Goal: Complete application form

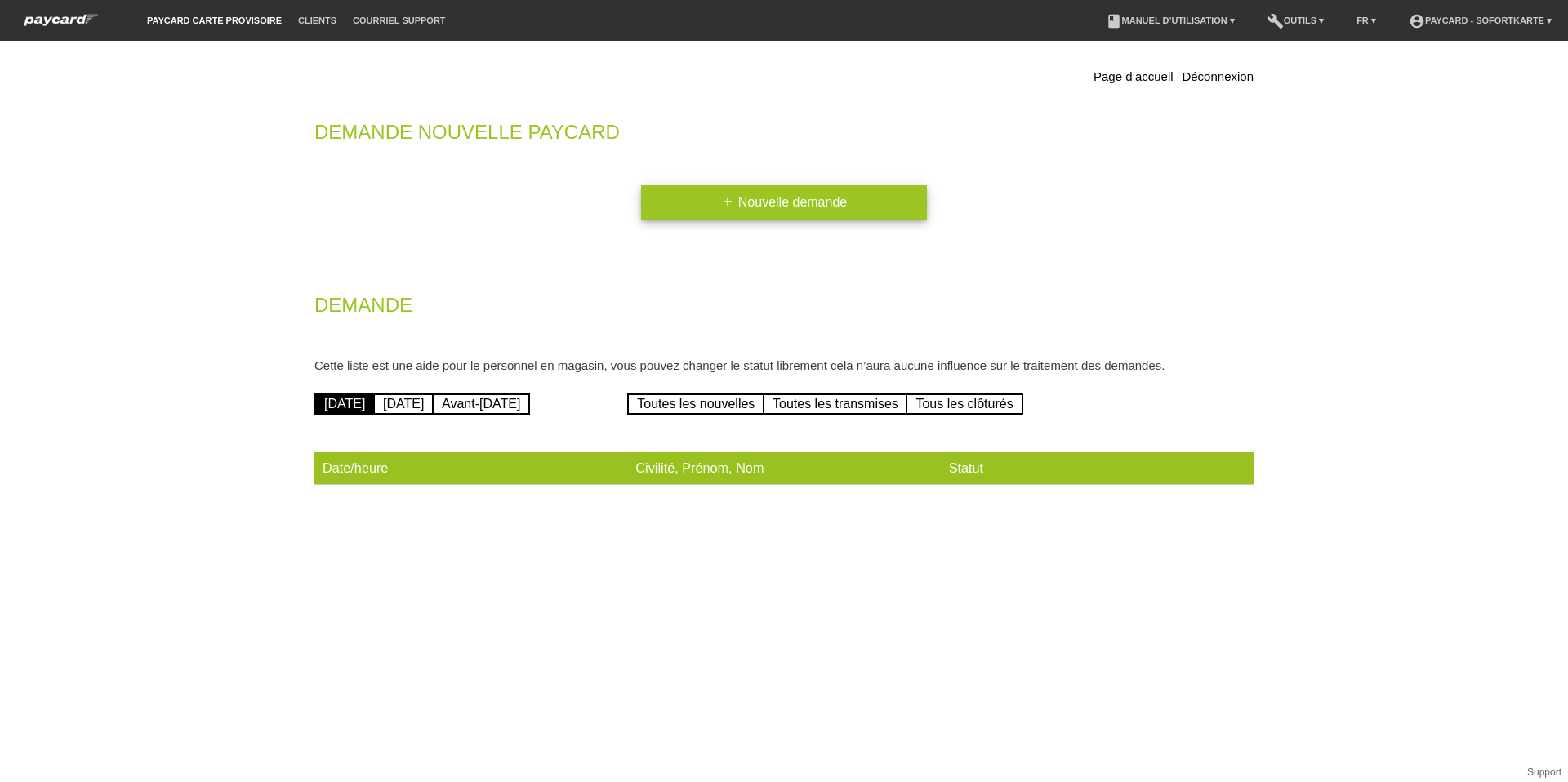
click at [806, 205] on link "add Nouvelle demande" at bounding box center [784, 203] width 286 height 34
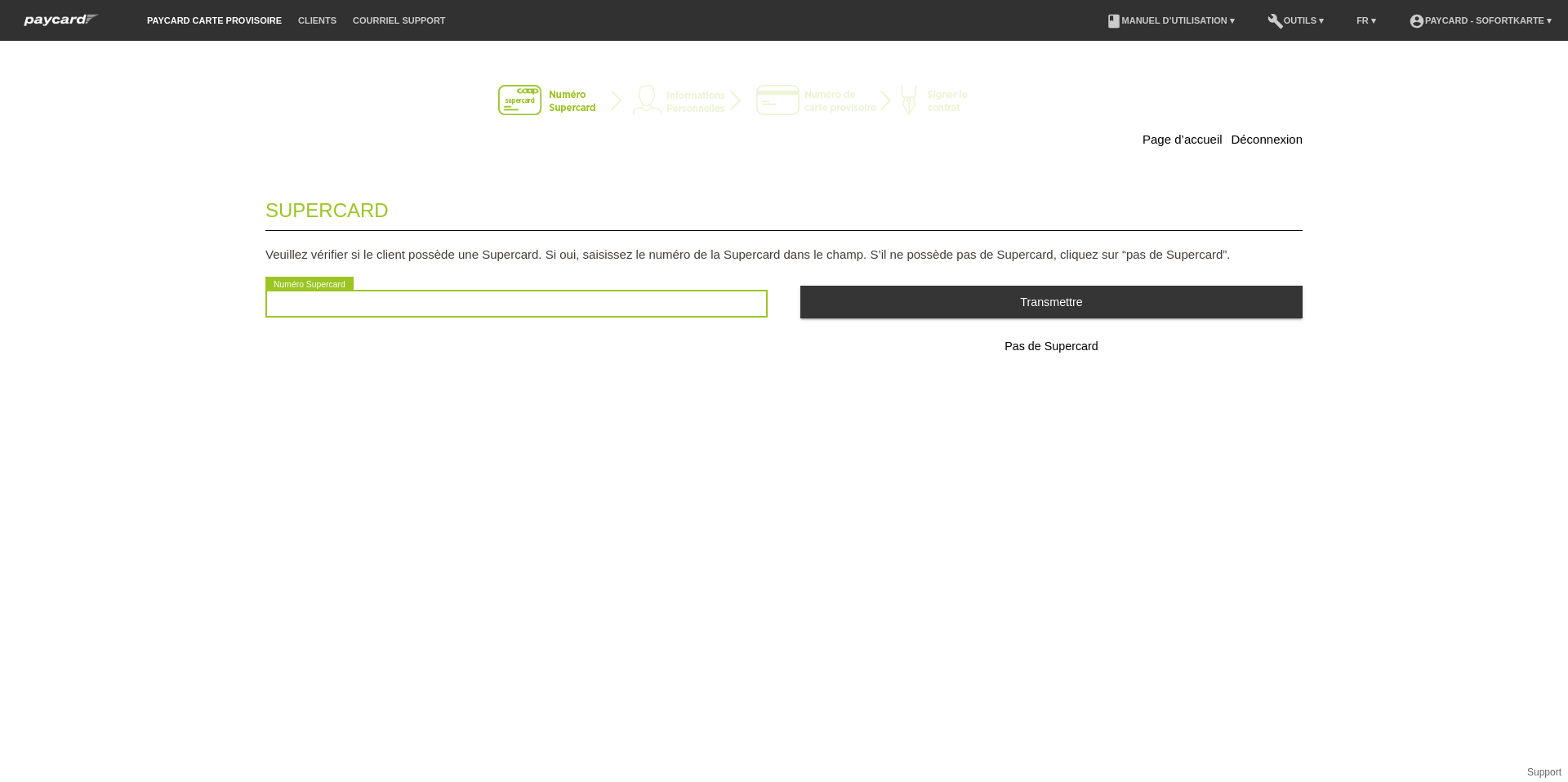
click at [310, 311] on input "text" at bounding box center [516, 303] width 502 height 28
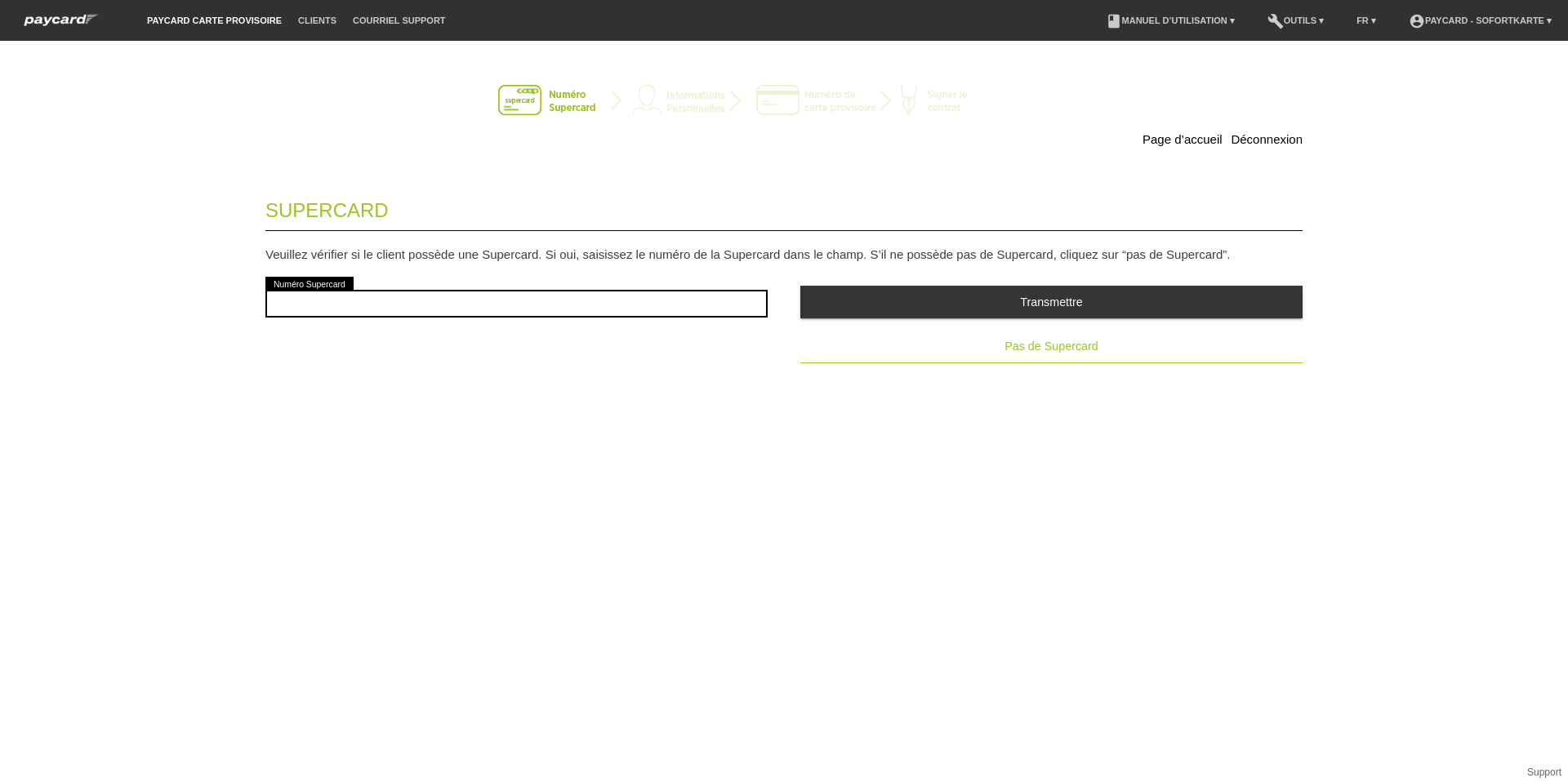
click at [1056, 346] on span "Pas de Supercard" at bounding box center [1051, 346] width 93 height 13
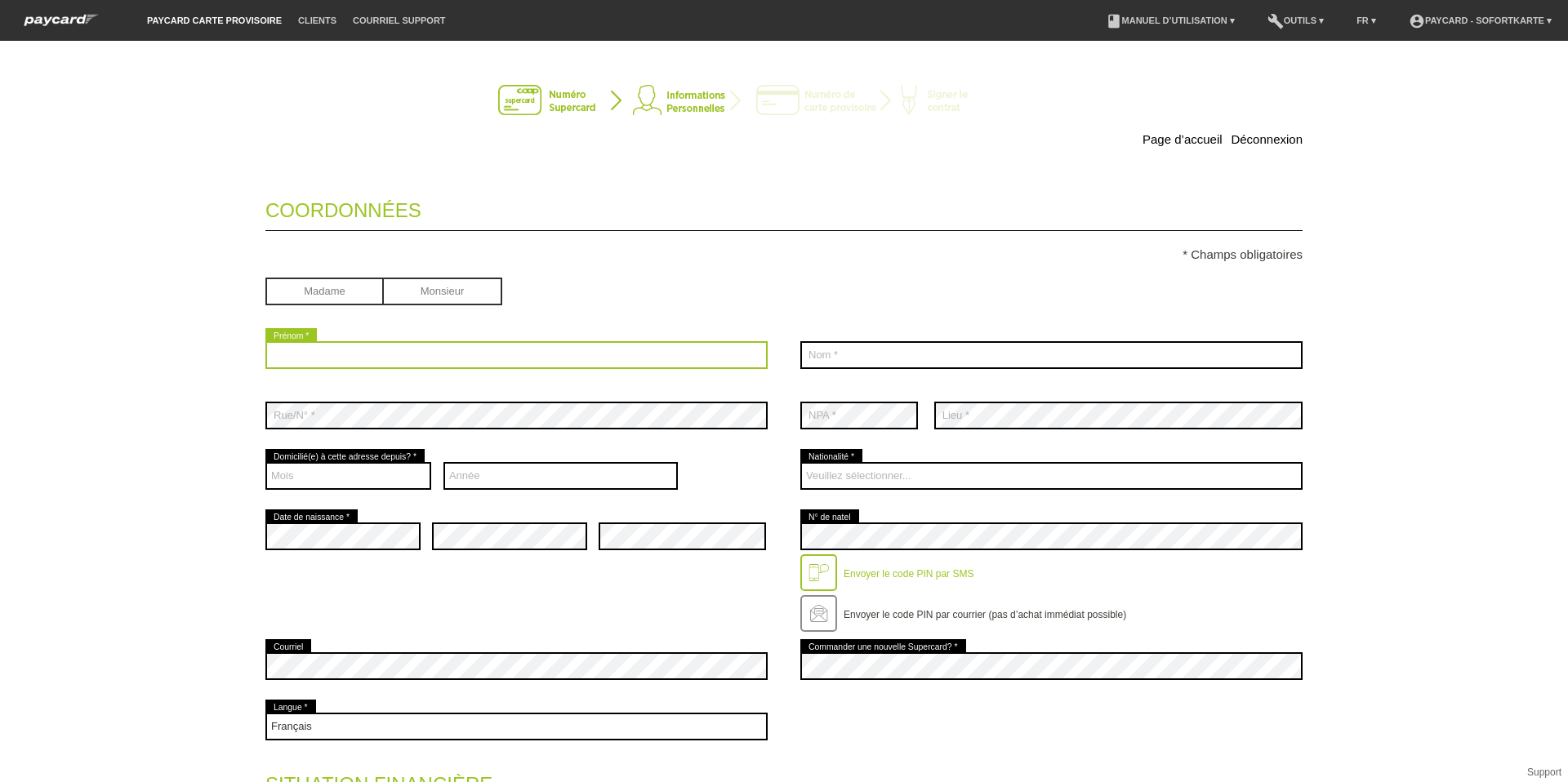
click at [341, 355] on input "text" at bounding box center [516, 355] width 502 height 28
type input "Marc"
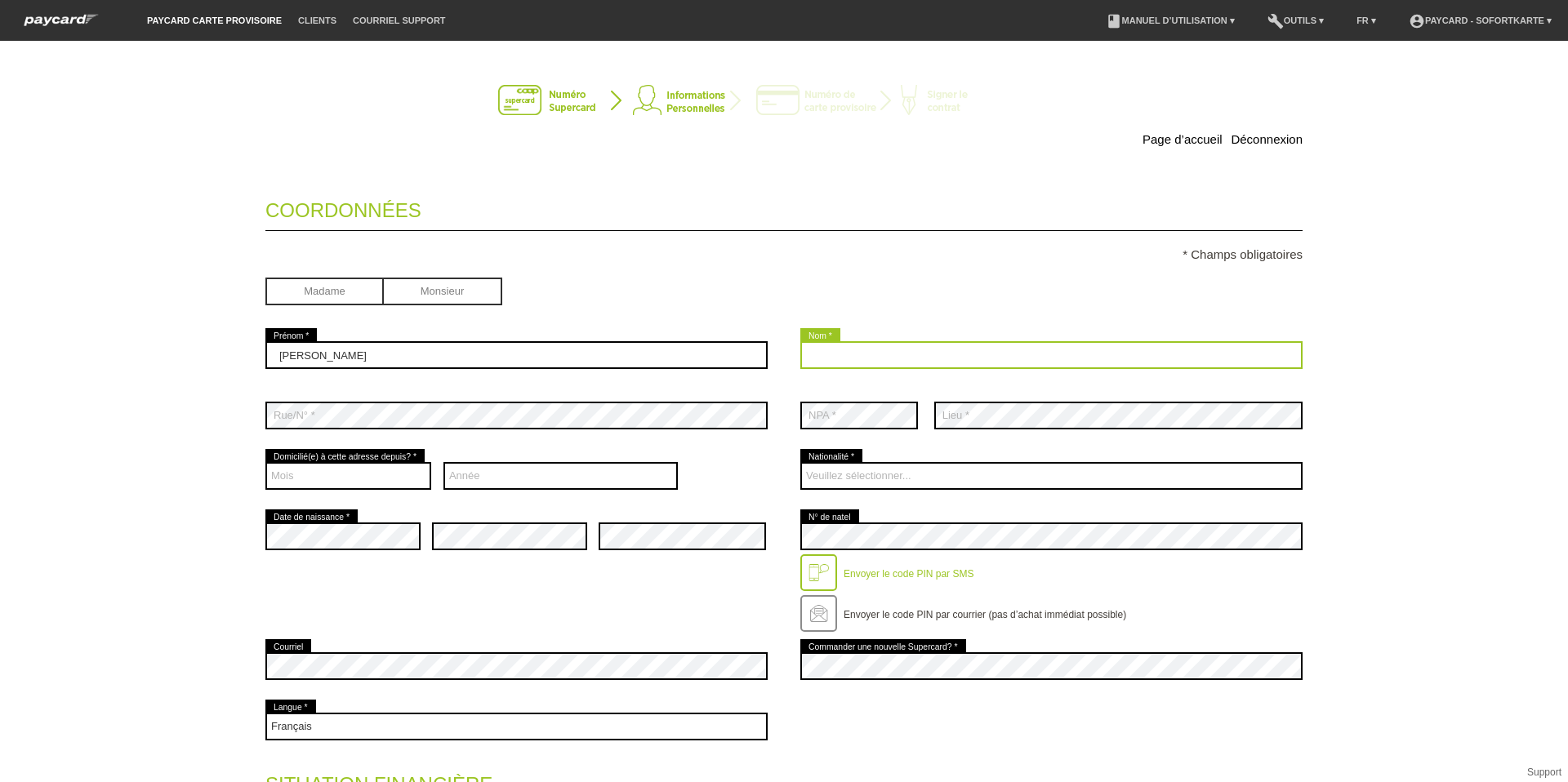
click at [947, 350] on input "text" at bounding box center [1051, 355] width 502 height 28
type input "Folli"
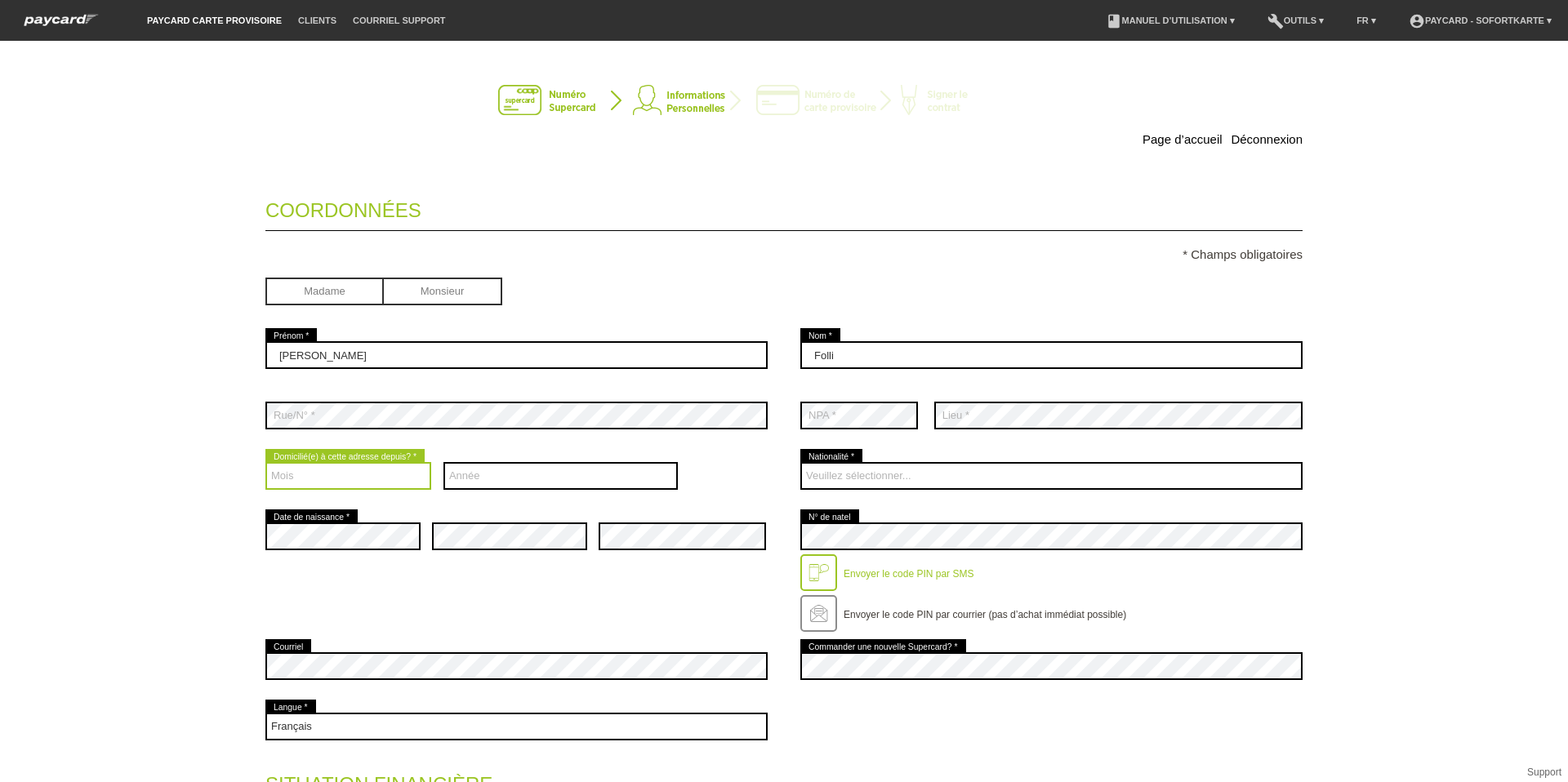
click at [294, 474] on select "Mois 01 02 03 04 05 06 07 08 09 10 11 12" at bounding box center [348, 476] width 166 height 28
select select "01"
click at [265, 463] on select "Mois 01 02 03 04 05 06 07 08 09 10 11 12" at bounding box center [348, 476] width 166 height 28
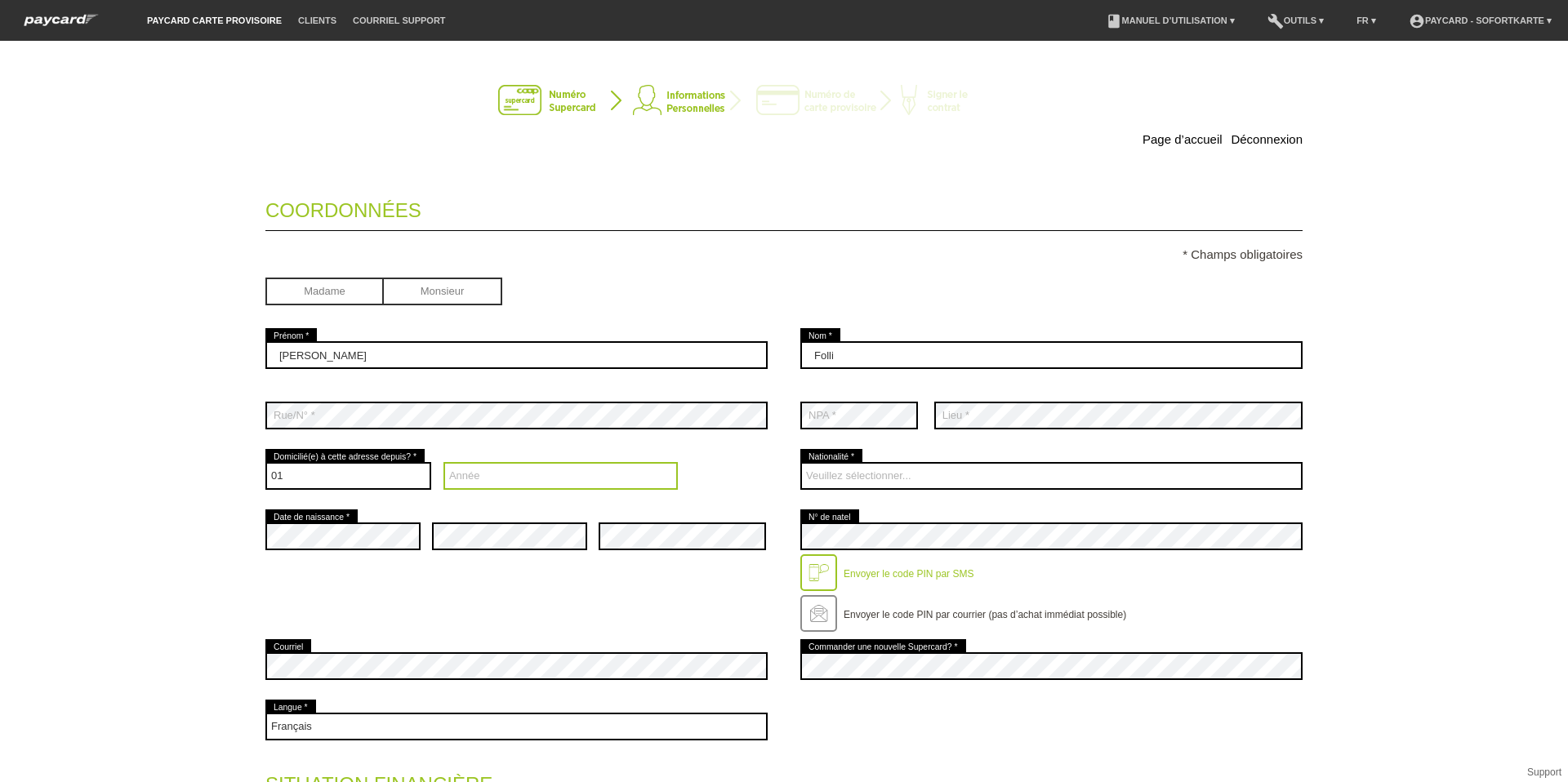
drag, startPoint x: 490, startPoint y: 476, endPoint x: 476, endPoint y: 474, distance: 14.1
click at [490, 476] on select "Année 2025 2024 2023 2022 2021 2020 2019 2018 2017 2016" at bounding box center [561, 476] width 235 height 28
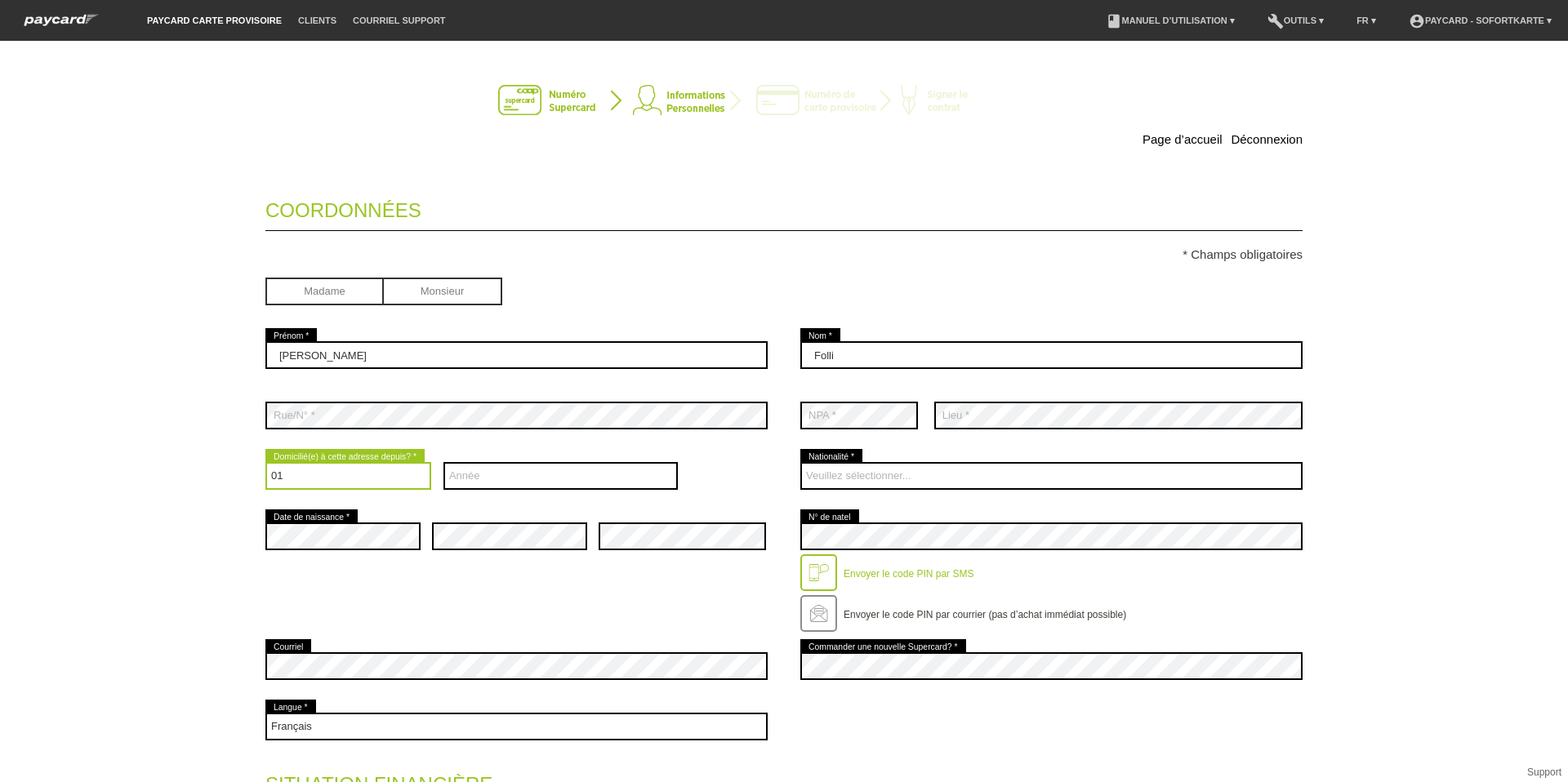
drag, startPoint x: 355, startPoint y: 486, endPoint x: 345, endPoint y: 480, distance: 11.7
click at [355, 486] on select "Mois 01 02 03 04 05 06 07 08 09 10 11 12" at bounding box center [348, 476] width 166 height 28
click at [265, 463] on select "Mois 01 02 03 04 05 06 07 08 09 10 11 12" at bounding box center [348, 476] width 166 height 28
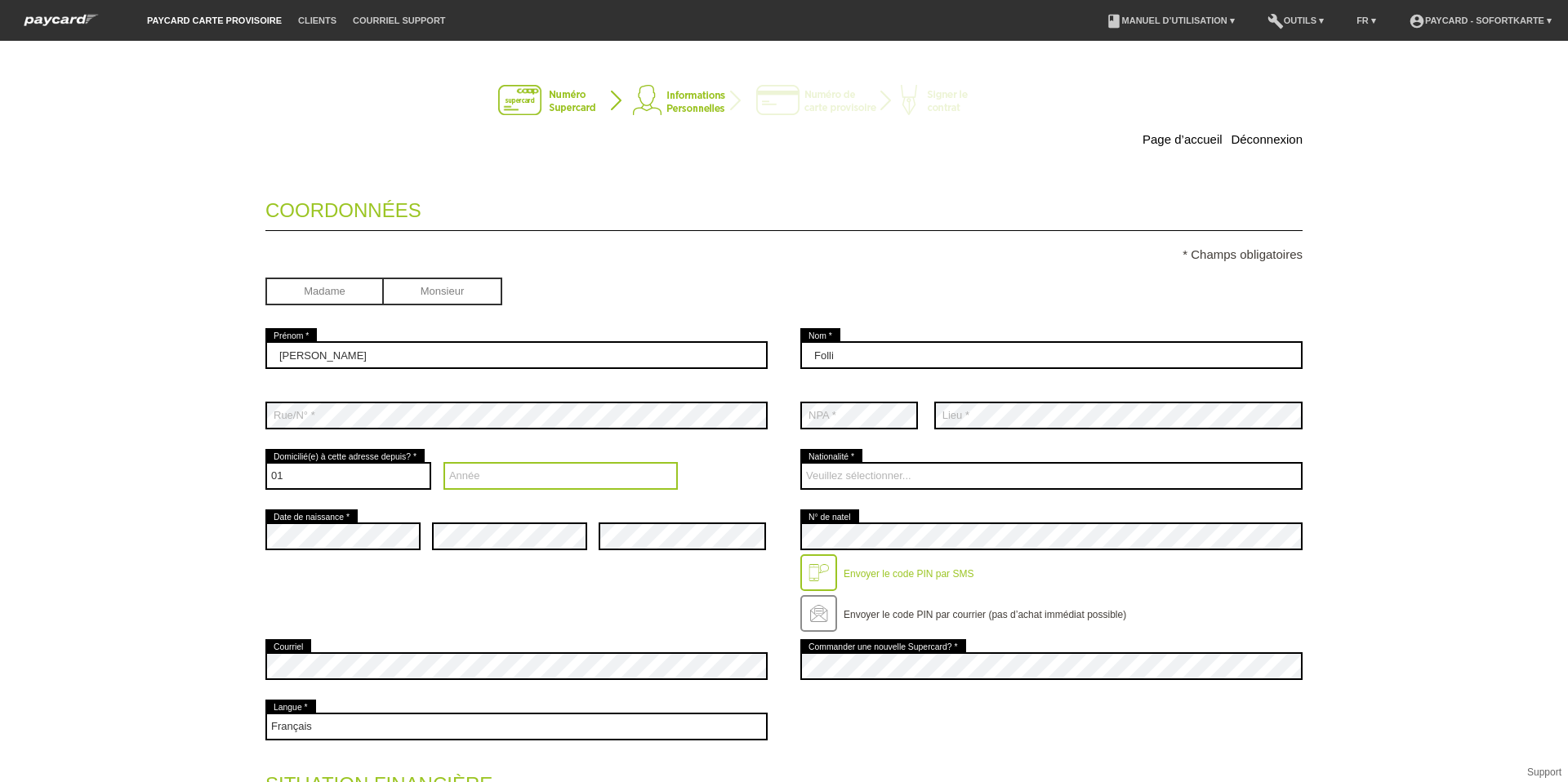
click at [480, 480] on select "Année 2025 2024 2023 2022 2021 2020 2019 2018 2017 2016" at bounding box center [561, 476] width 235 height 28
select select "2023"
click at [444, 463] on select "Année 2025 2024 2023 2022 2021 2020 2019 2018 2017 2016" at bounding box center [561, 476] width 235 height 28
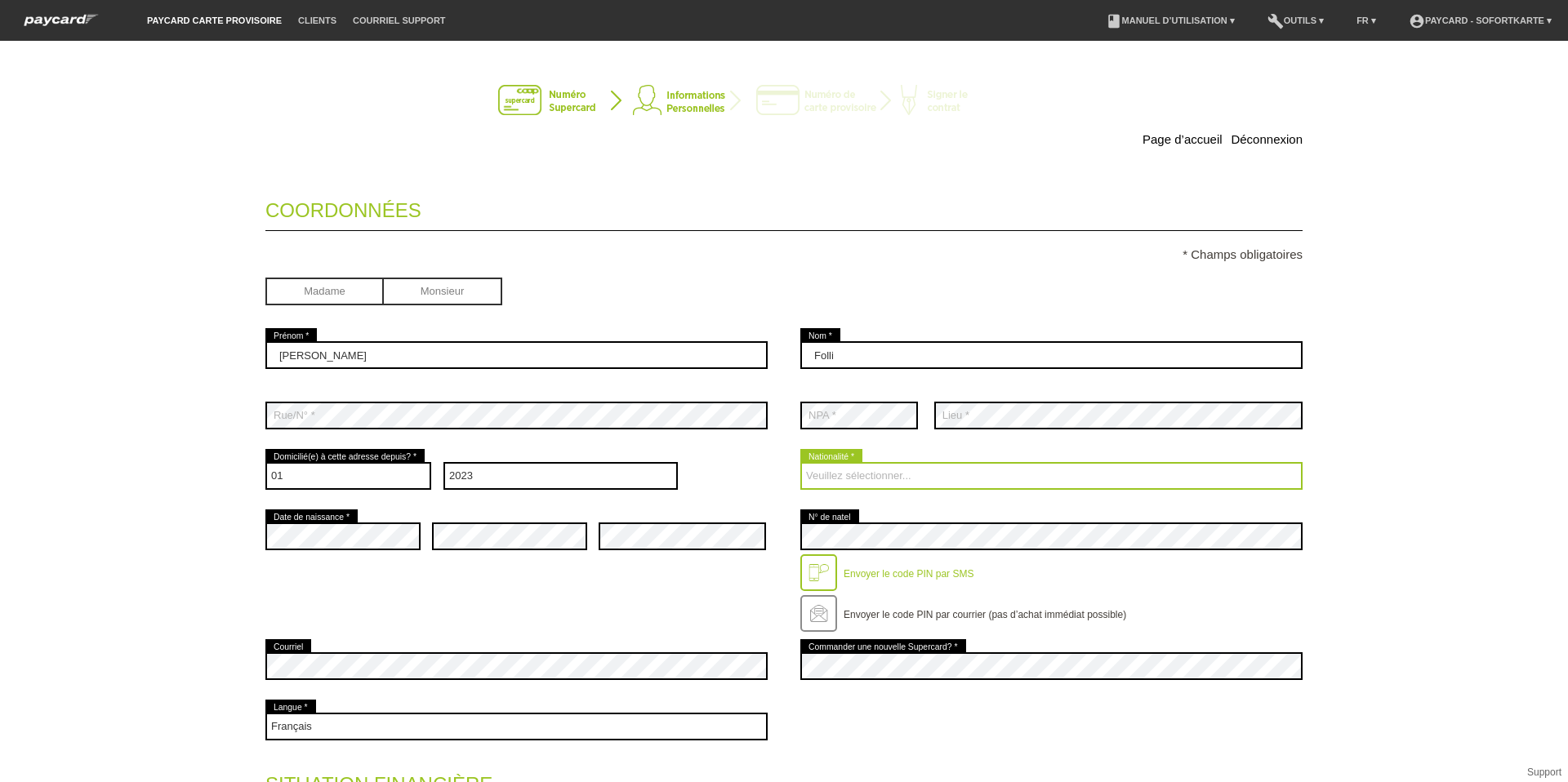
click at [870, 470] on select "Veuillez sélectionner... Suisse Allemagne Autriche Liechtenstein ------------ A…" at bounding box center [1051, 476] width 502 height 28
select select "CH"
click at [800, 463] on select "Veuillez sélectionner... Suisse Allemagne Autriche Liechtenstein ------------ A…" at bounding box center [1051, 476] width 502 height 28
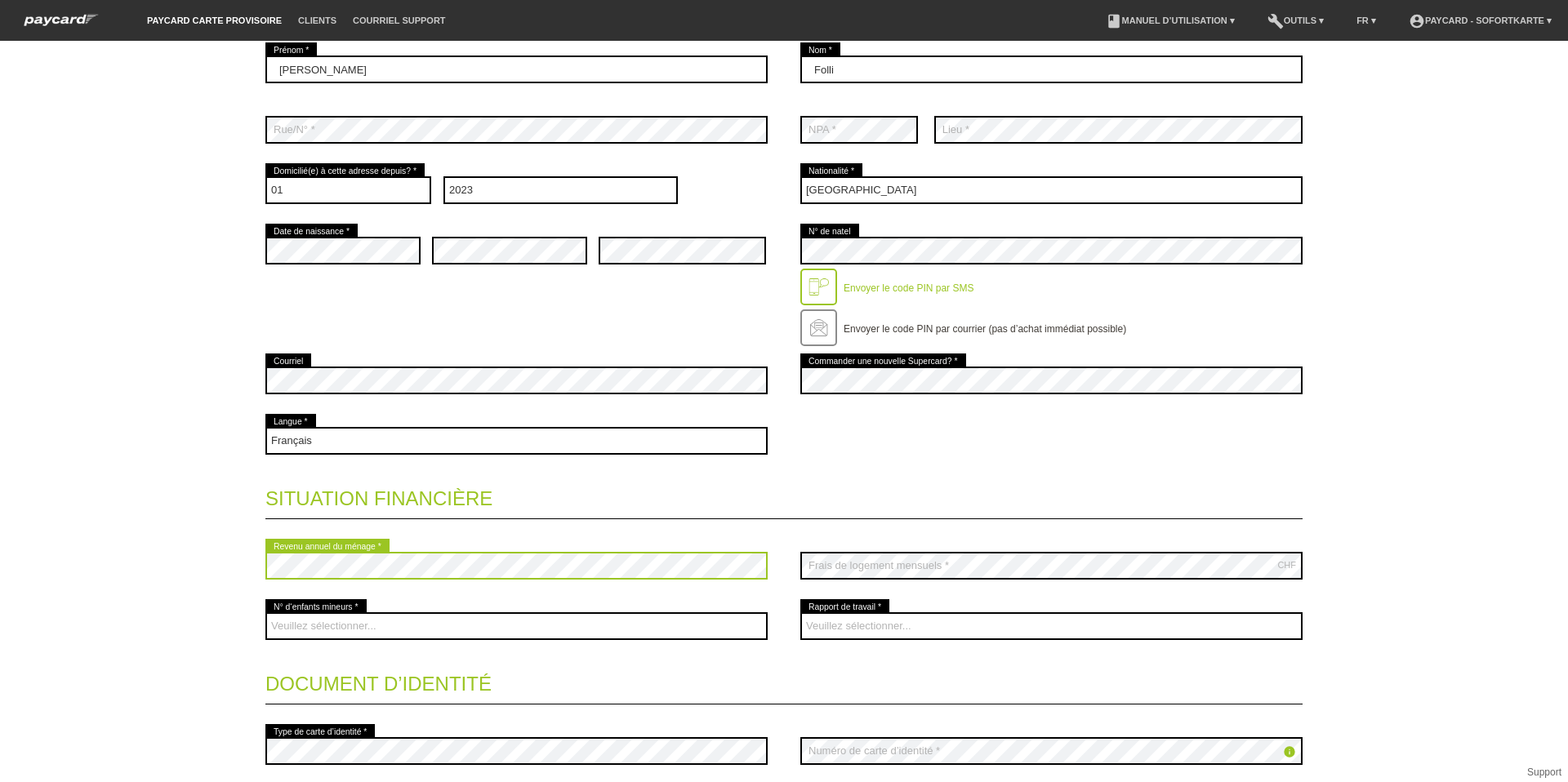
scroll to position [327, 0]
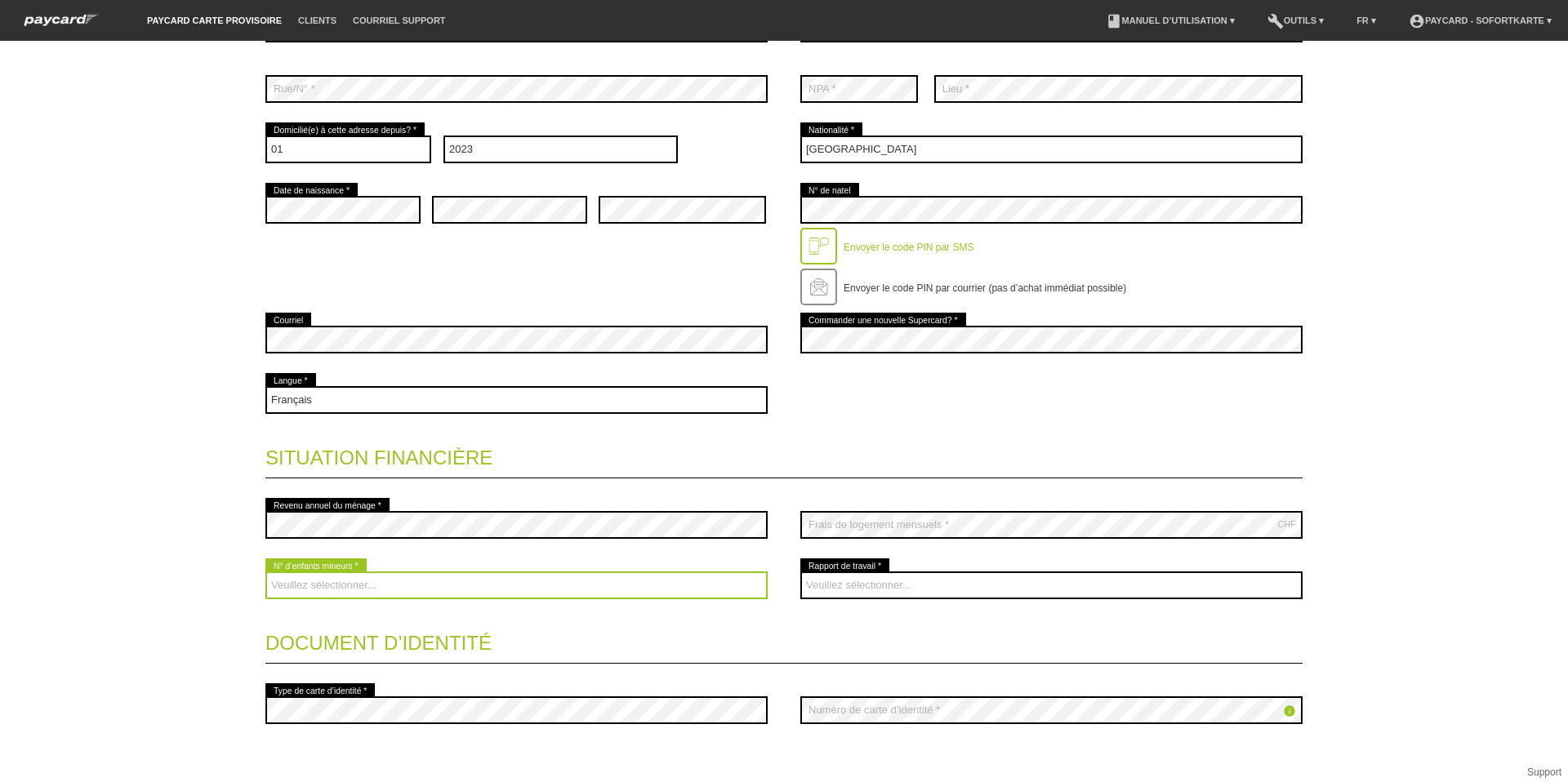
click at [320, 590] on select "Veuillez sélectionner... 0 1 2 3 4 5 6 7 8 9" at bounding box center [516, 586] width 502 height 28
select select "3"
click at [265, 572] on select "Veuillez sélectionner... 0 1 2 3 4 5 6 7 8 9" at bounding box center [516, 586] width 502 height 28
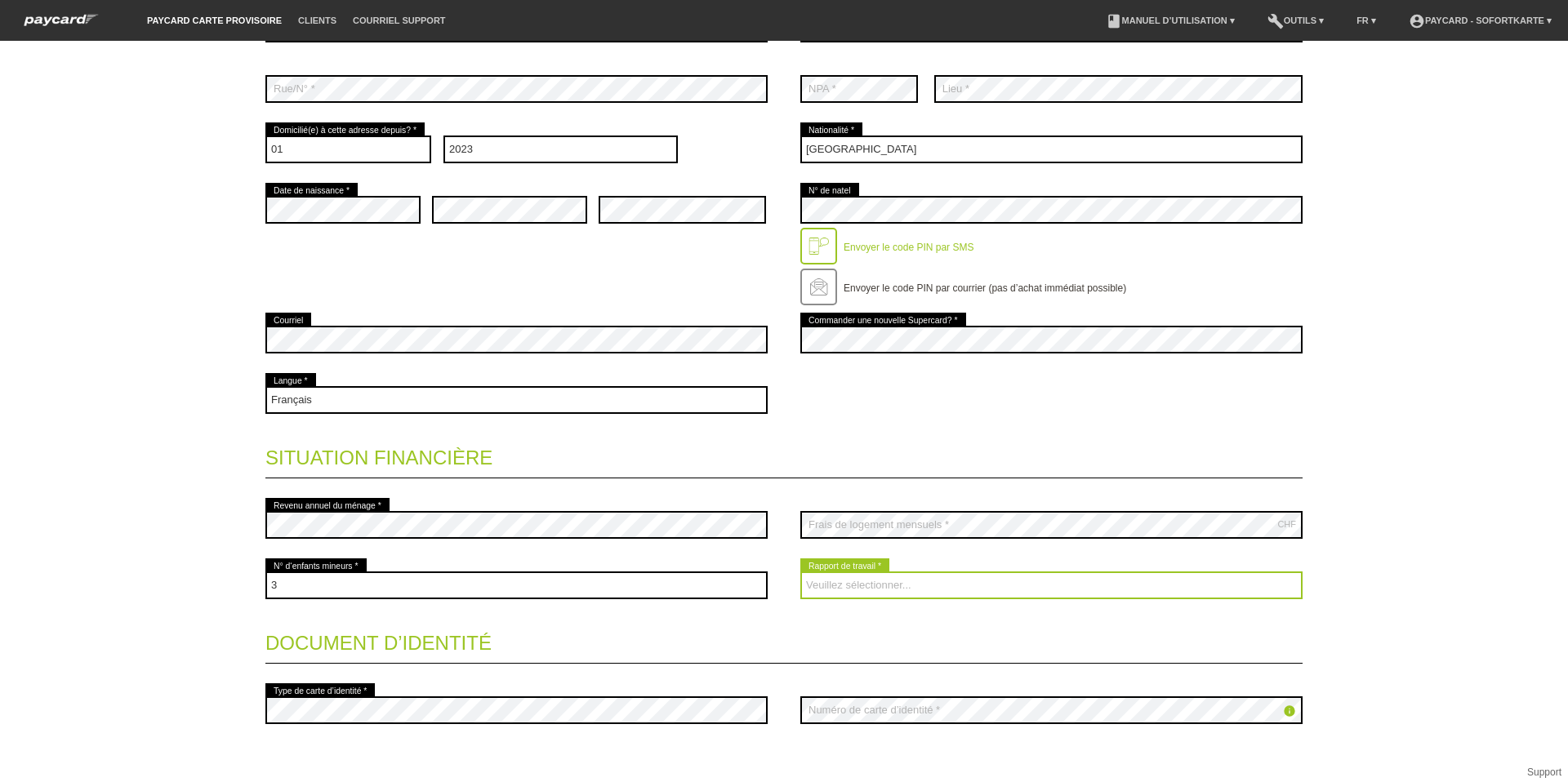
click at [894, 593] on select "Veuillez sélectionner... A durée indéterminée A durée déterminée Apprenti/étudi…" at bounding box center [1051, 586] width 502 height 28
select select "UNLIMITED"
click at [800, 572] on select "Veuillez sélectionner... A durée indéterminée A durée déterminée Apprenti/étudi…" at bounding box center [1051, 586] width 502 height 28
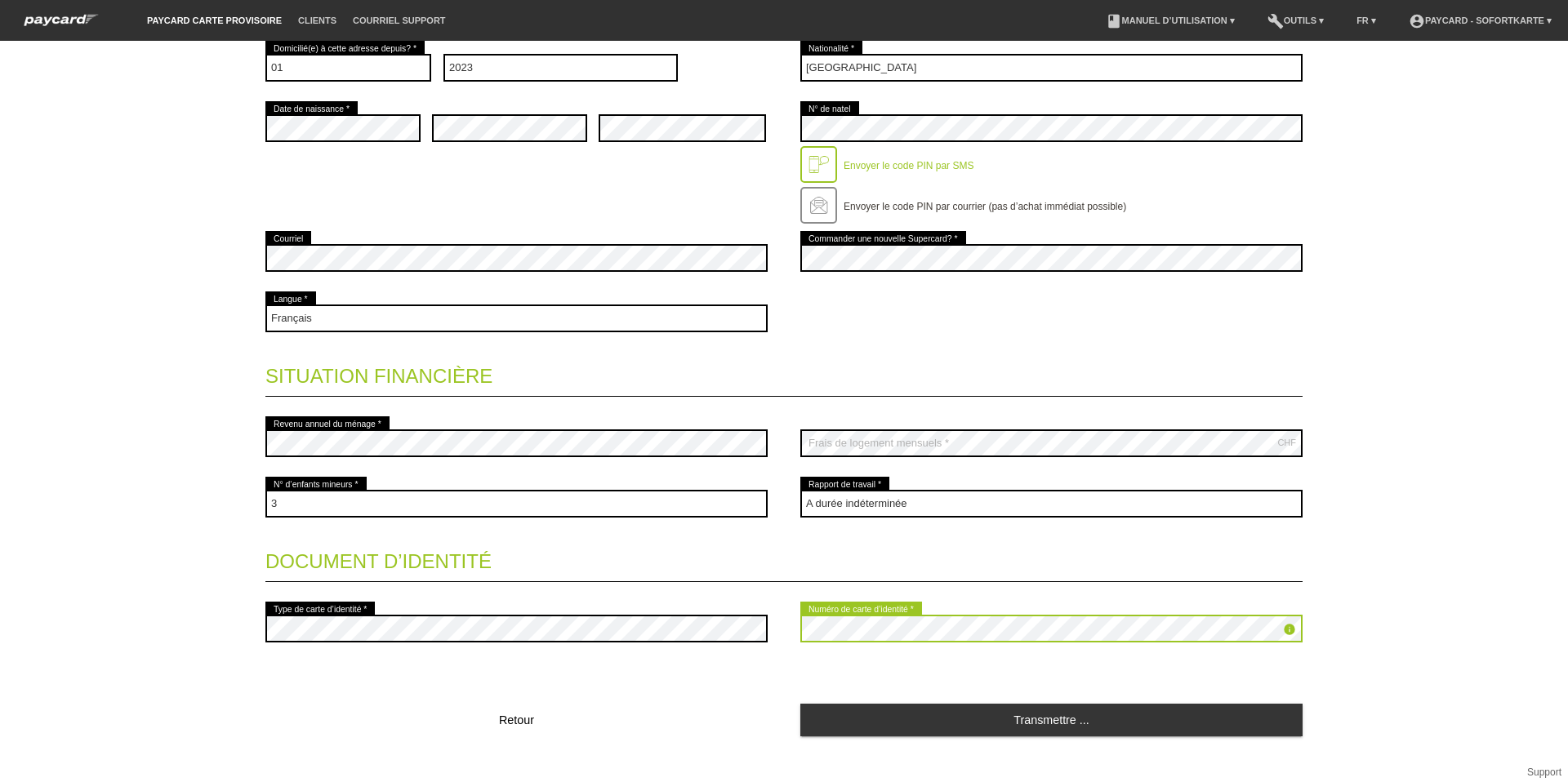
scroll to position [430, 0]
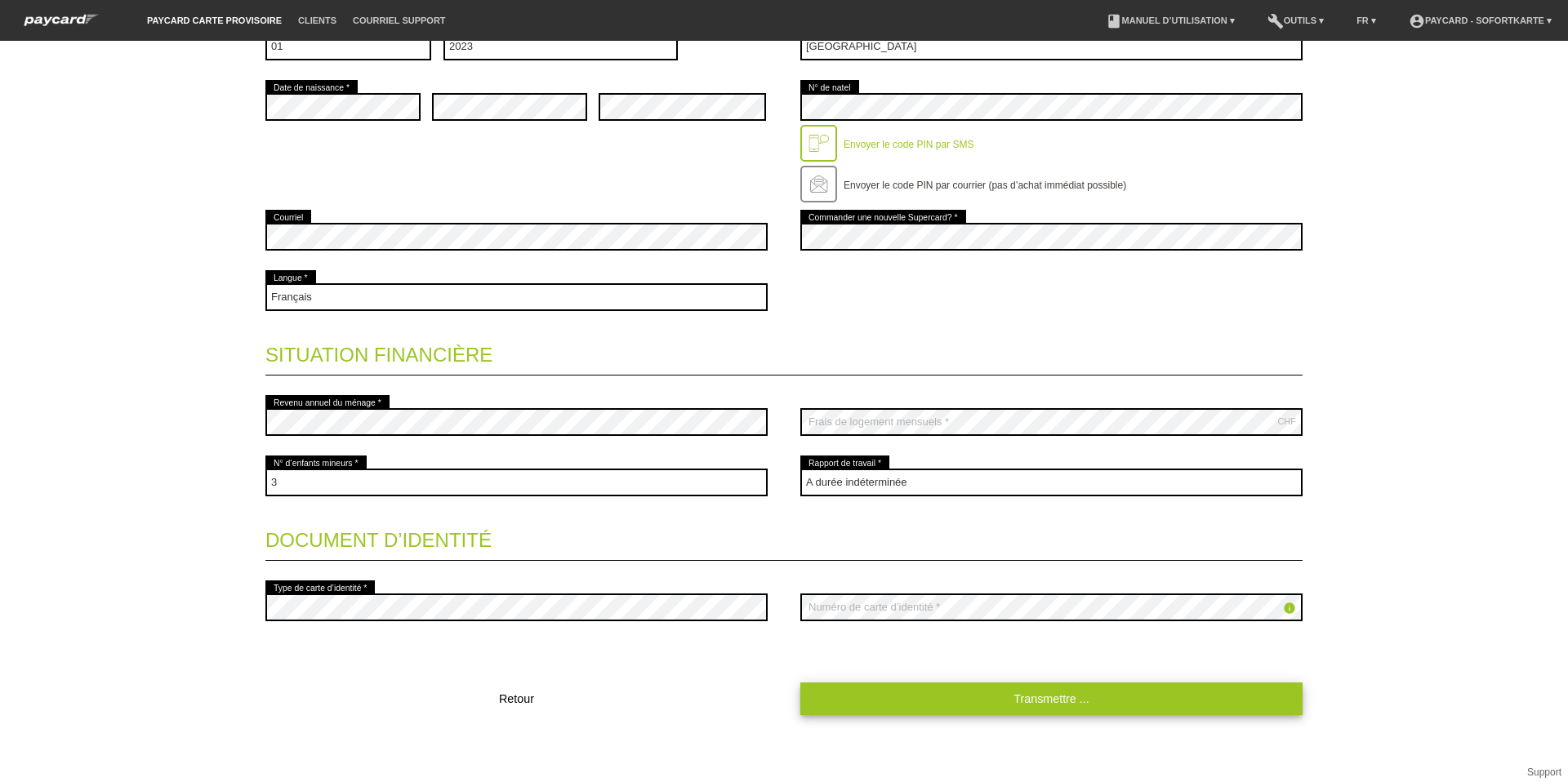
click at [955, 695] on link "Transmettre ..." at bounding box center [1051, 698] width 502 height 32
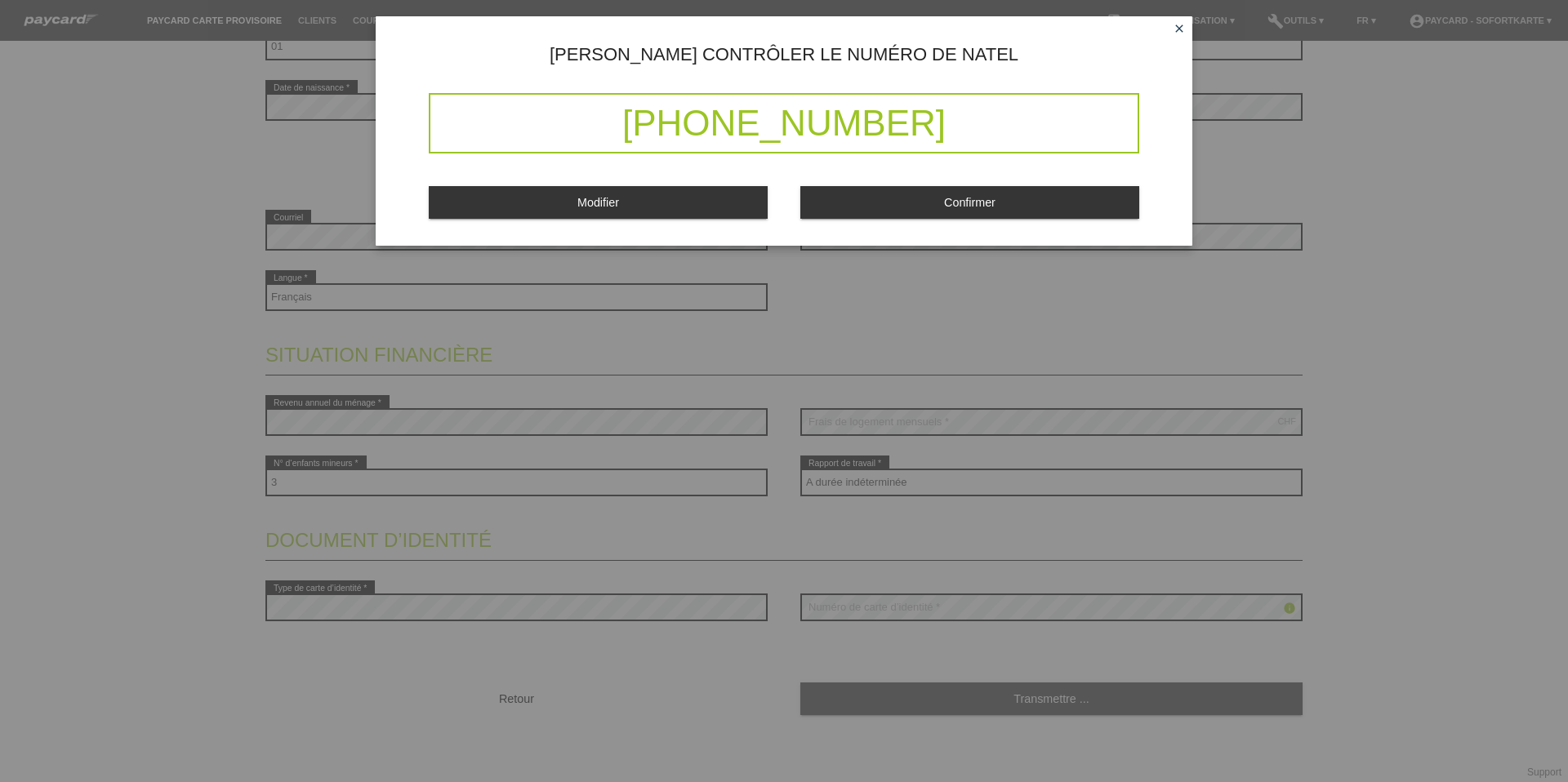
click at [893, 201] on button "Confirmer" at bounding box center [970, 202] width 339 height 32
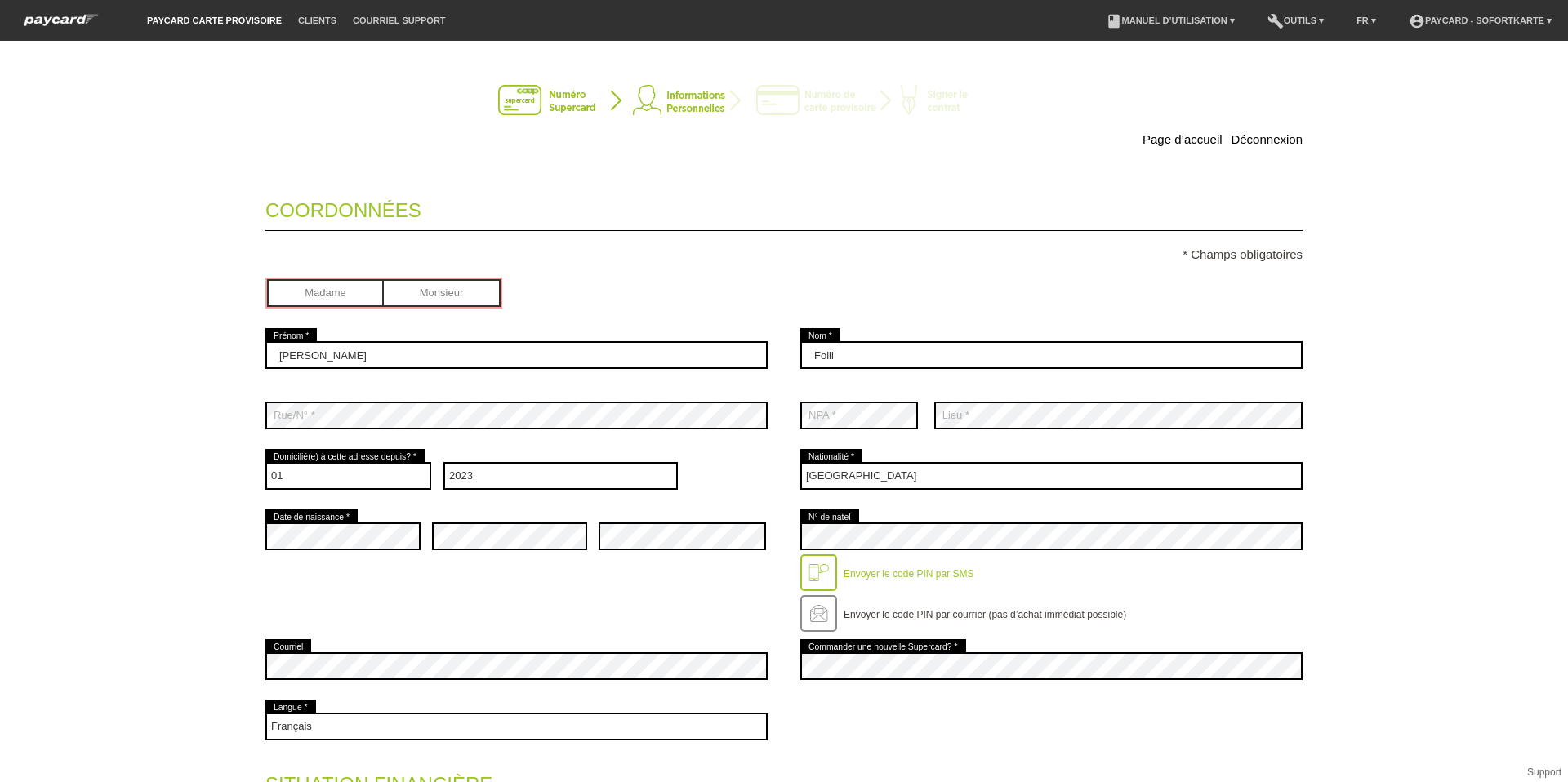
scroll to position [0, 0]
click at [435, 299] on input "radio" at bounding box center [442, 291] width 117 height 24
radio input "true"
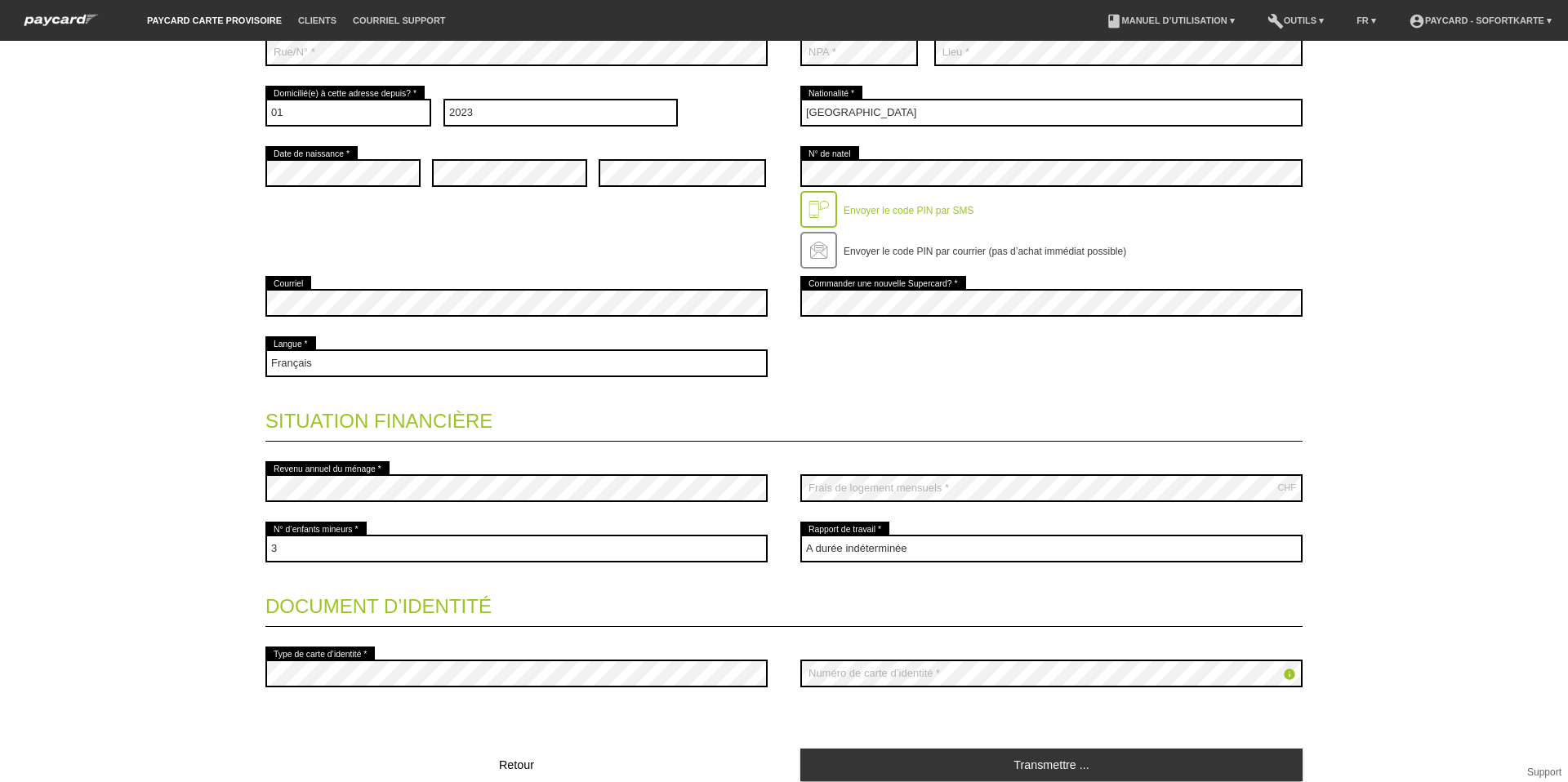
scroll to position [430, 0]
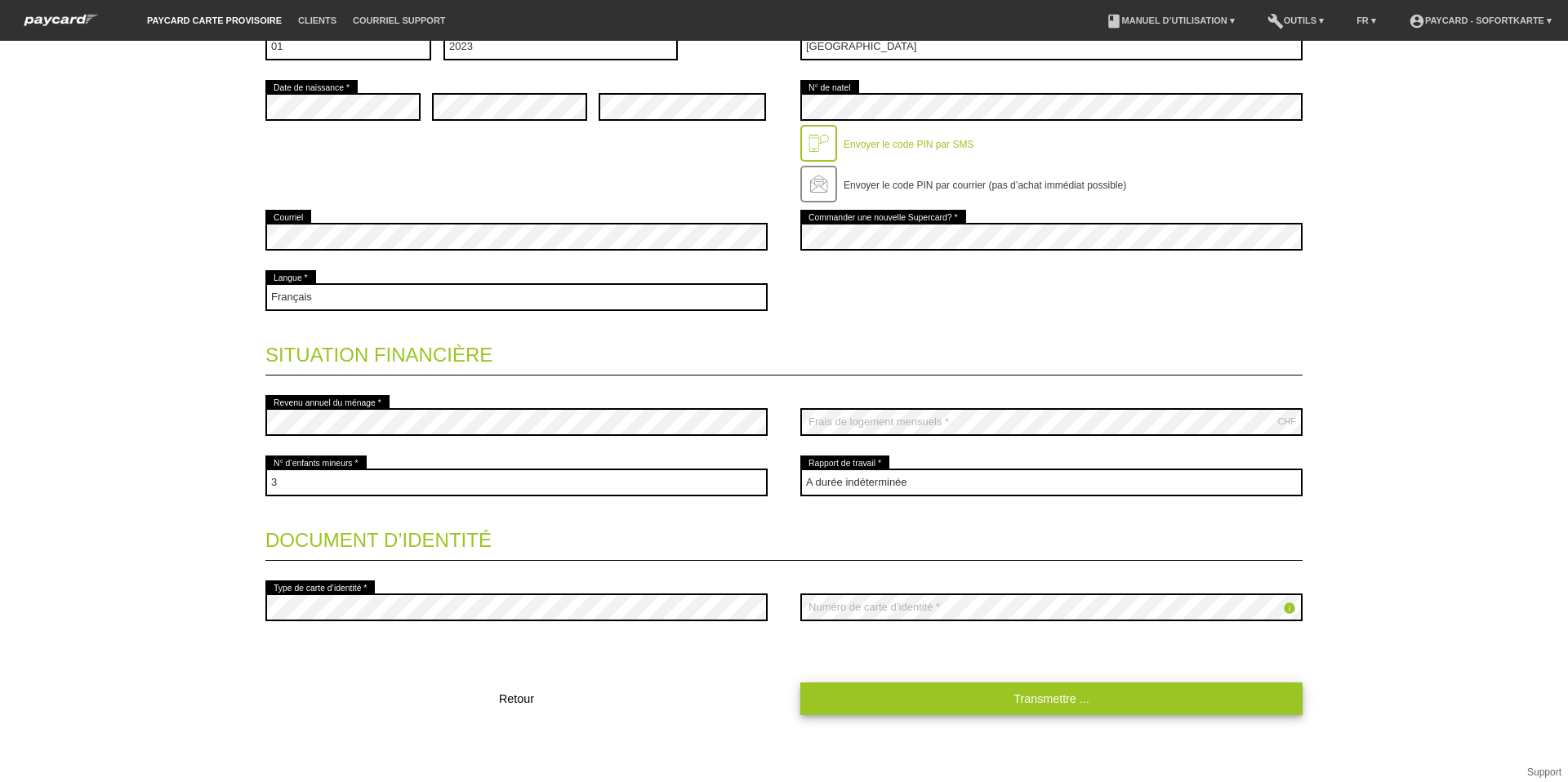
click at [1029, 705] on link "Transmettre ..." at bounding box center [1051, 698] width 502 height 32
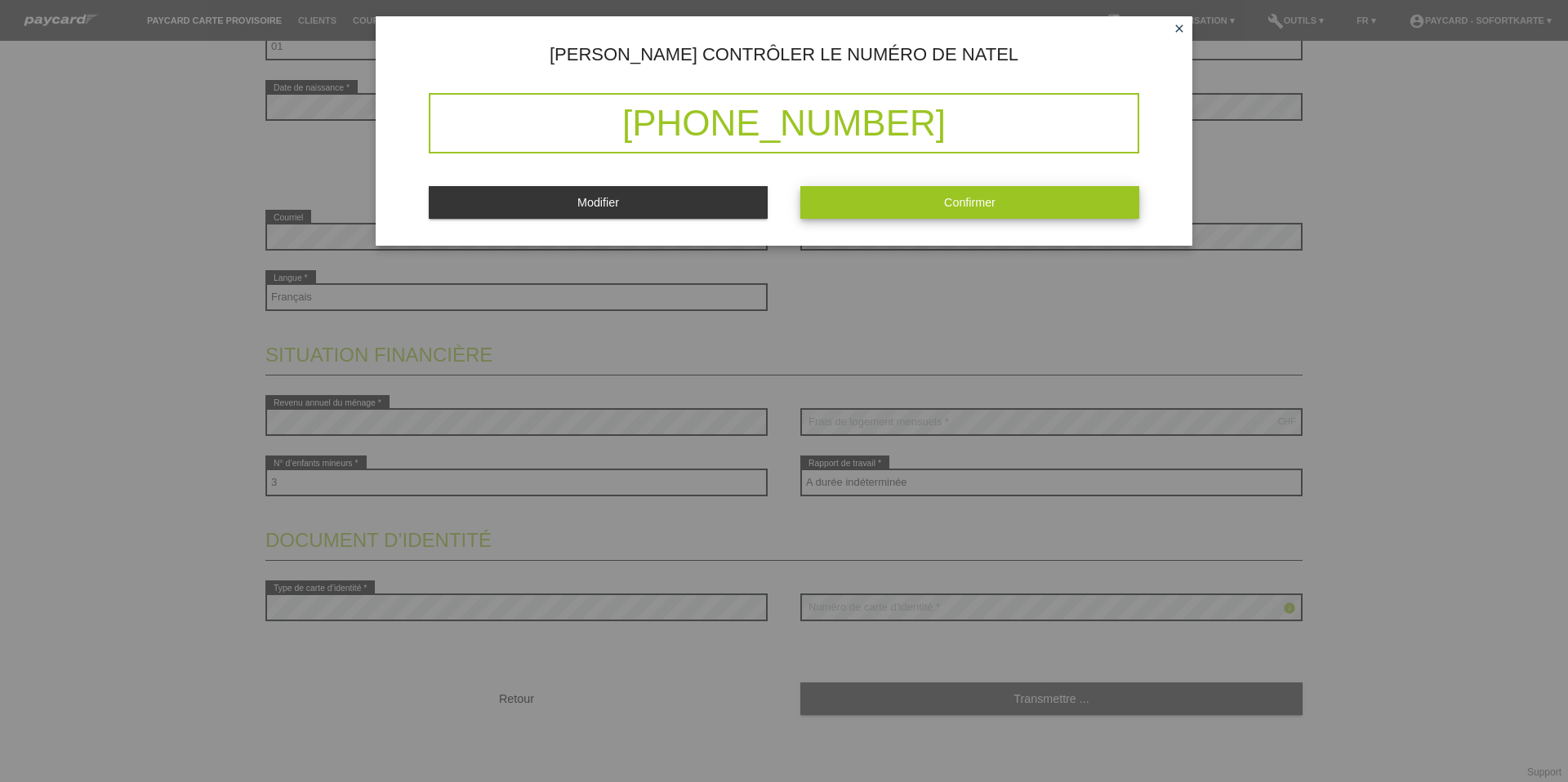
click at [981, 214] on button "Confirmer" at bounding box center [970, 202] width 339 height 32
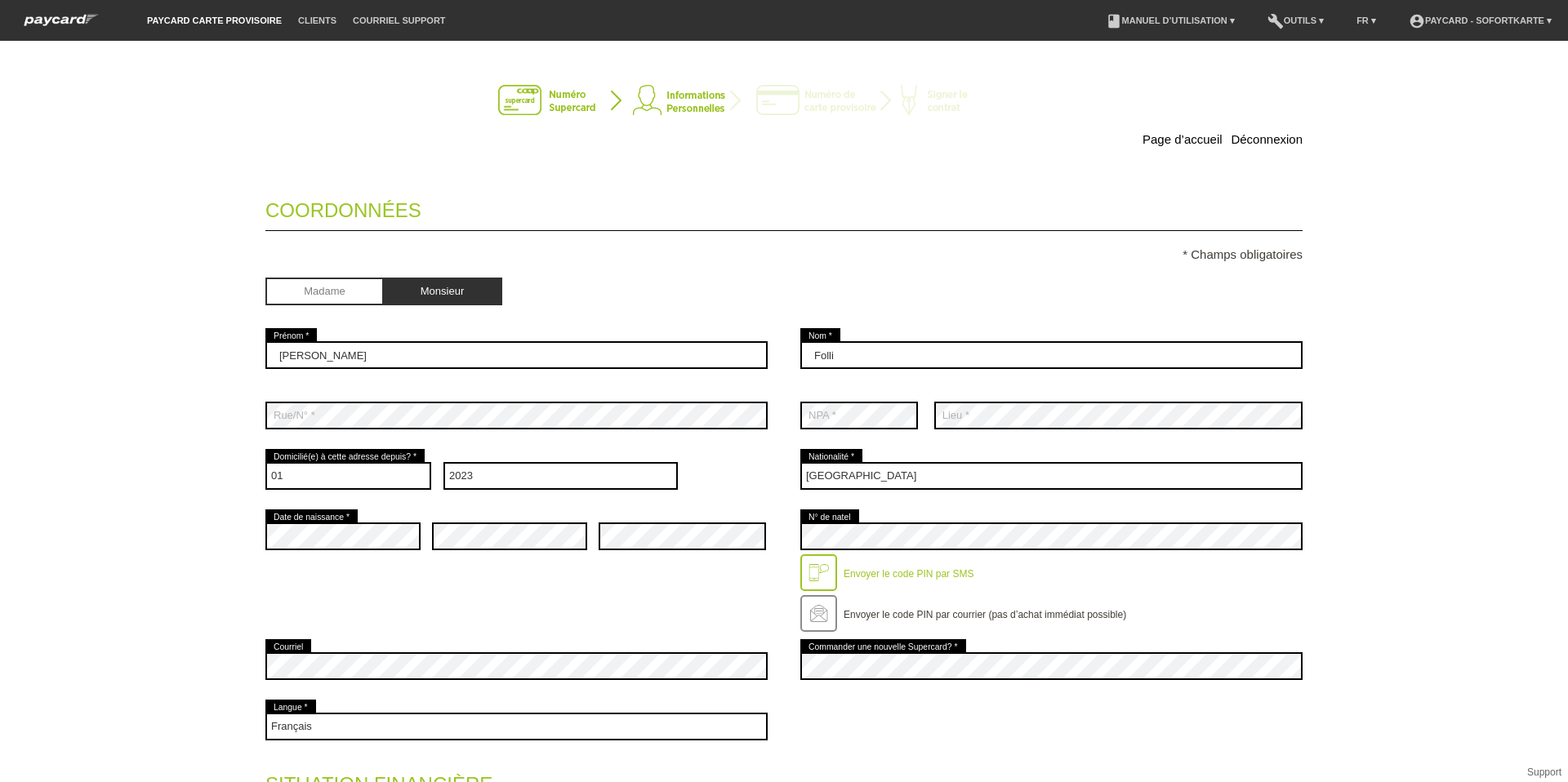
scroll to position [0, 0]
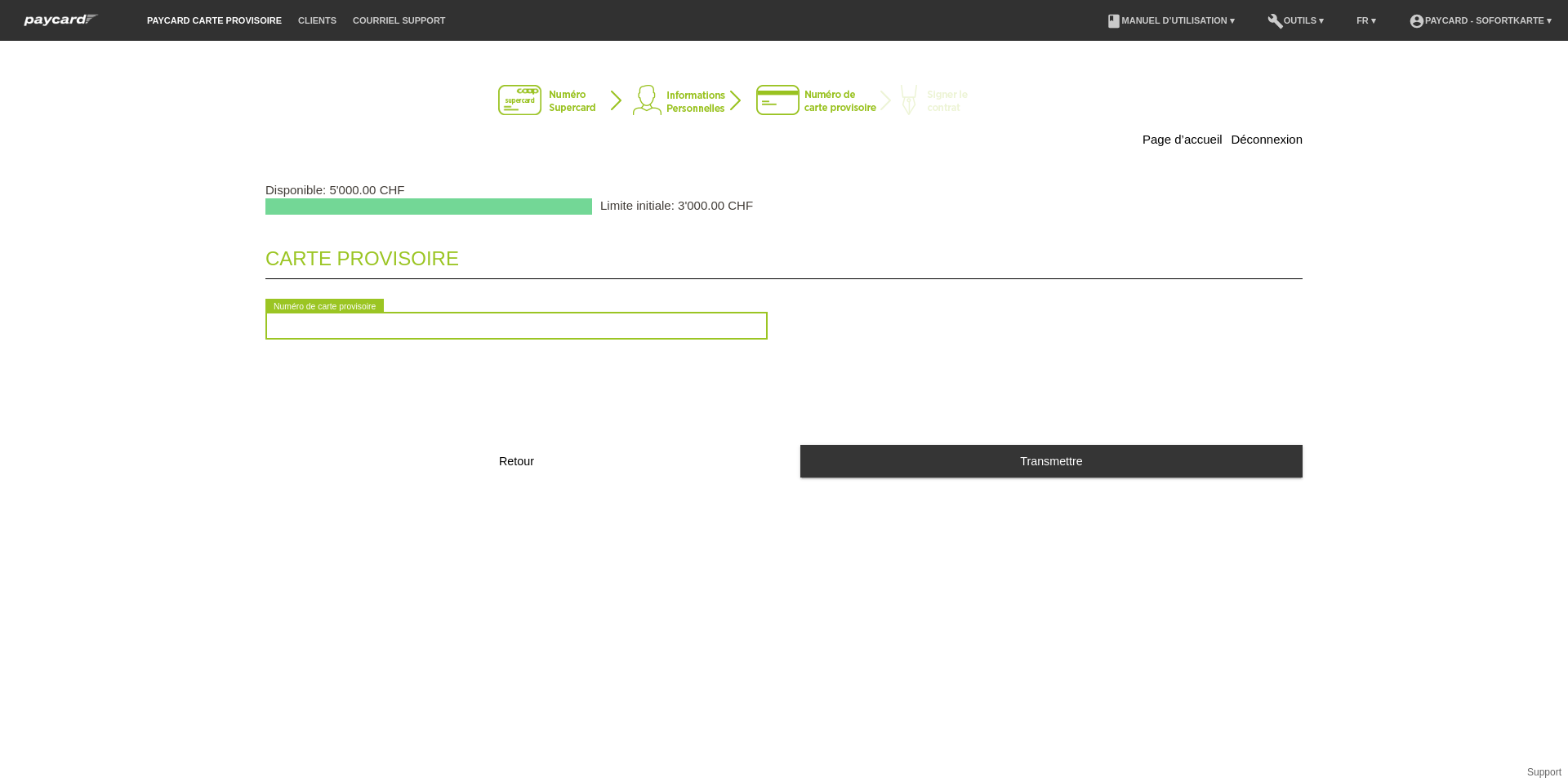
click at [343, 332] on input "text" at bounding box center [516, 326] width 502 height 28
type input "2090631628382"
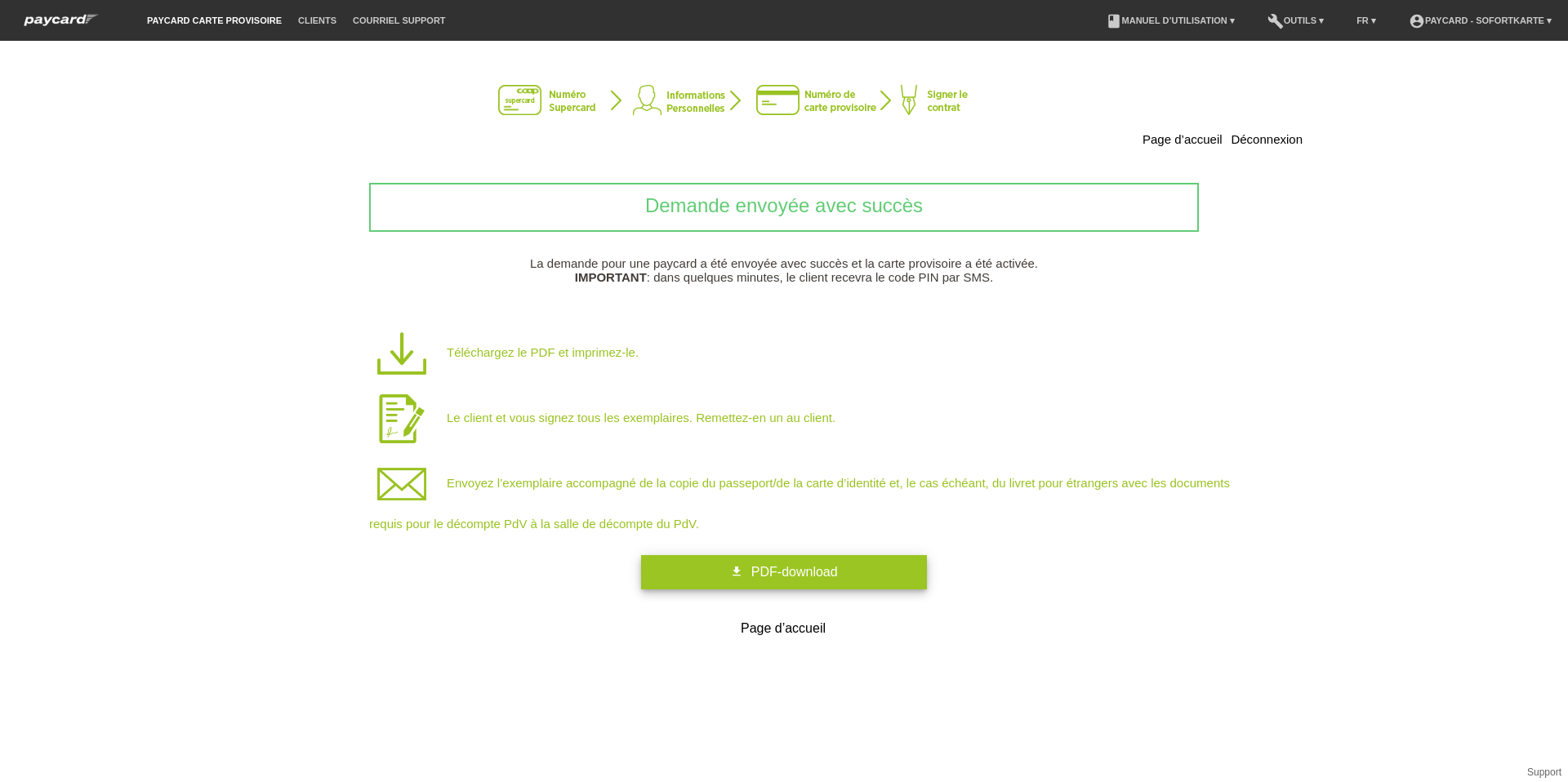
click at [814, 574] on span "PDF-download" at bounding box center [795, 571] width 87 height 14
